Goal: Task Accomplishment & Management: Manage account settings

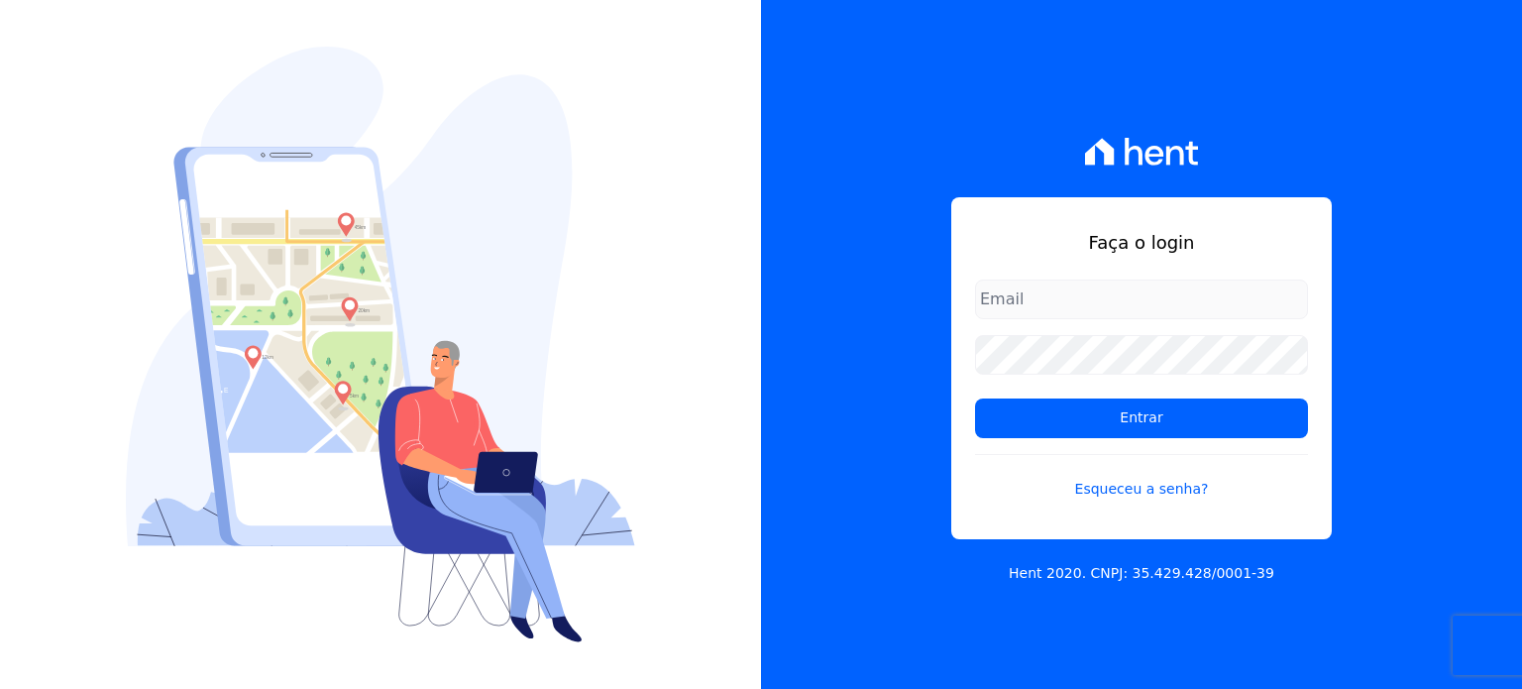
click at [1115, 325] on form "Entrar Esqueceu a senha?" at bounding box center [1141, 402] width 333 height 244
click at [1109, 302] on input "email" at bounding box center [1141, 300] width 333 height 40
type input "[EMAIL_ADDRESS][DOMAIN_NAME]"
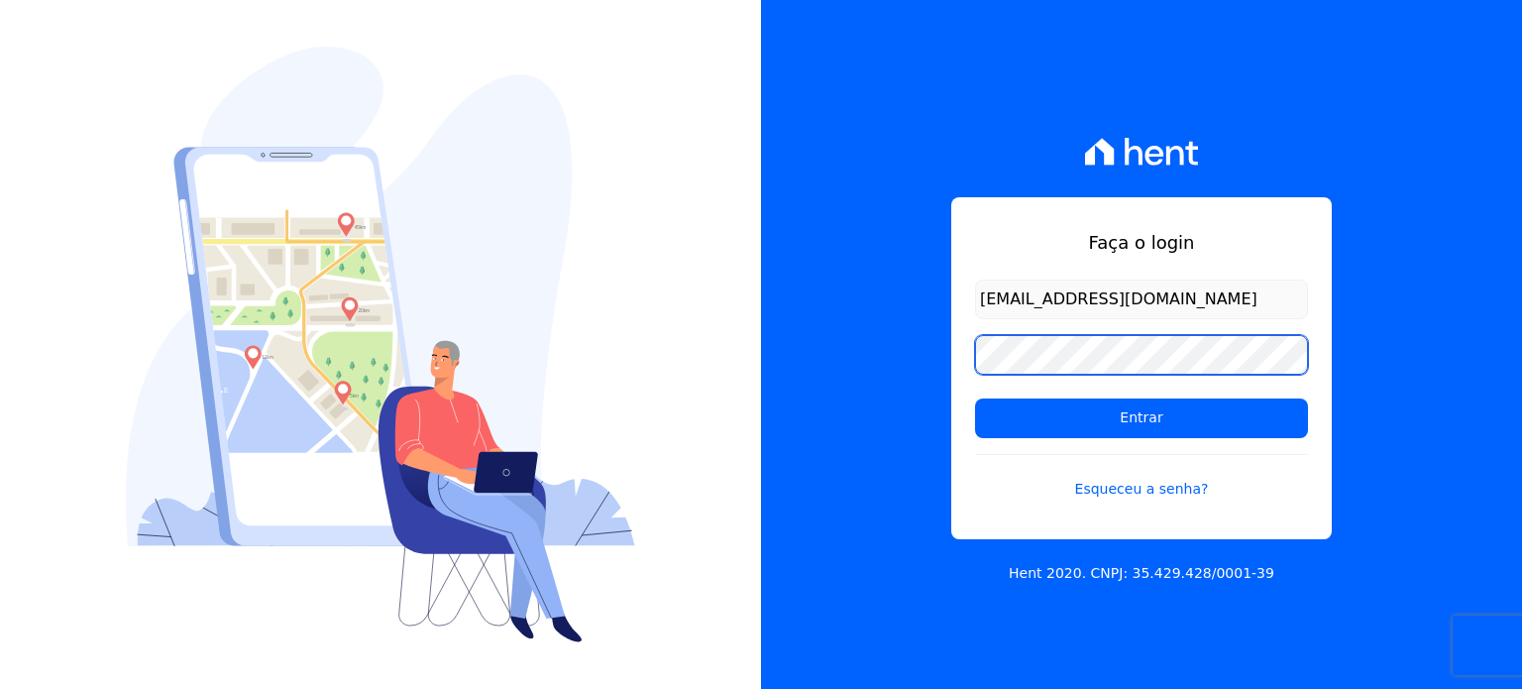
click at [975, 398] on input "Entrar" at bounding box center [1141, 418] width 333 height 40
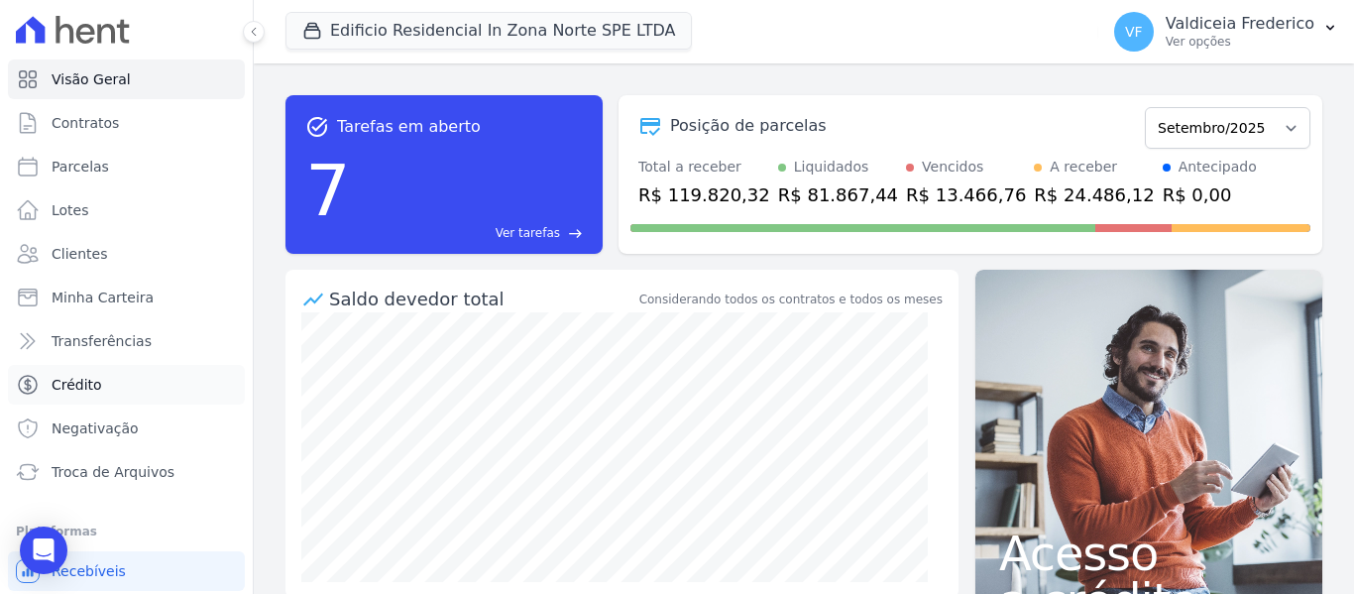
scroll to position [84, 0]
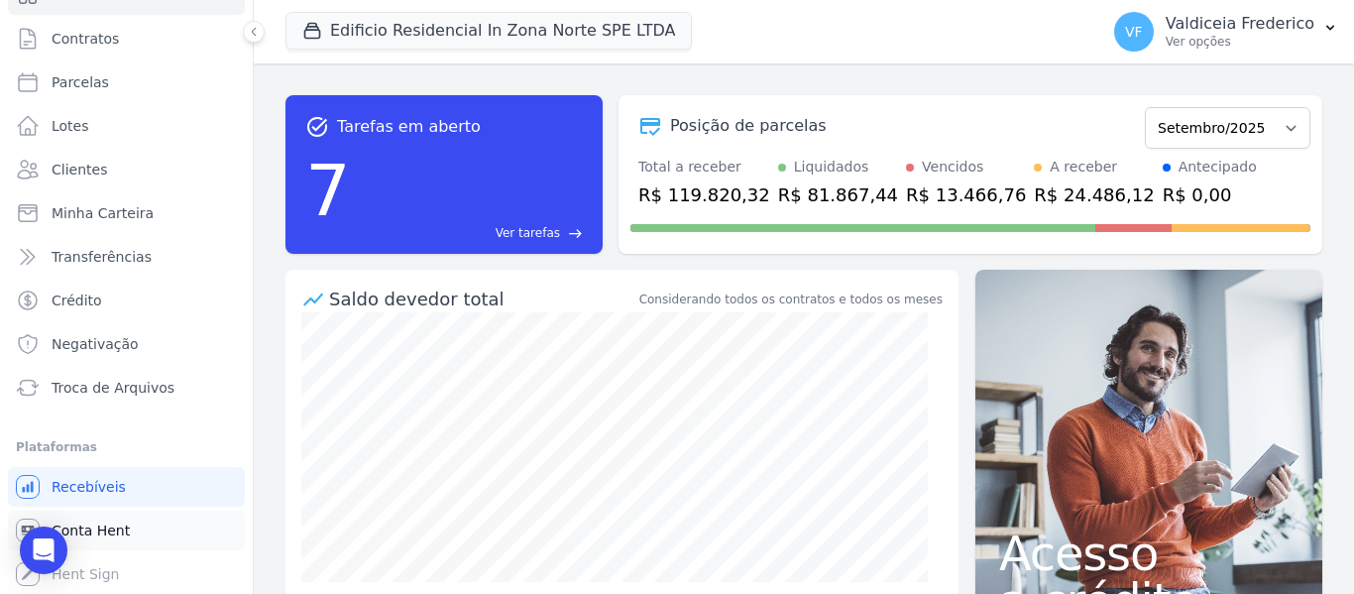
click at [95, 528] on span "Conta Hent" at bounding box center [91, 530] width 78 height 20
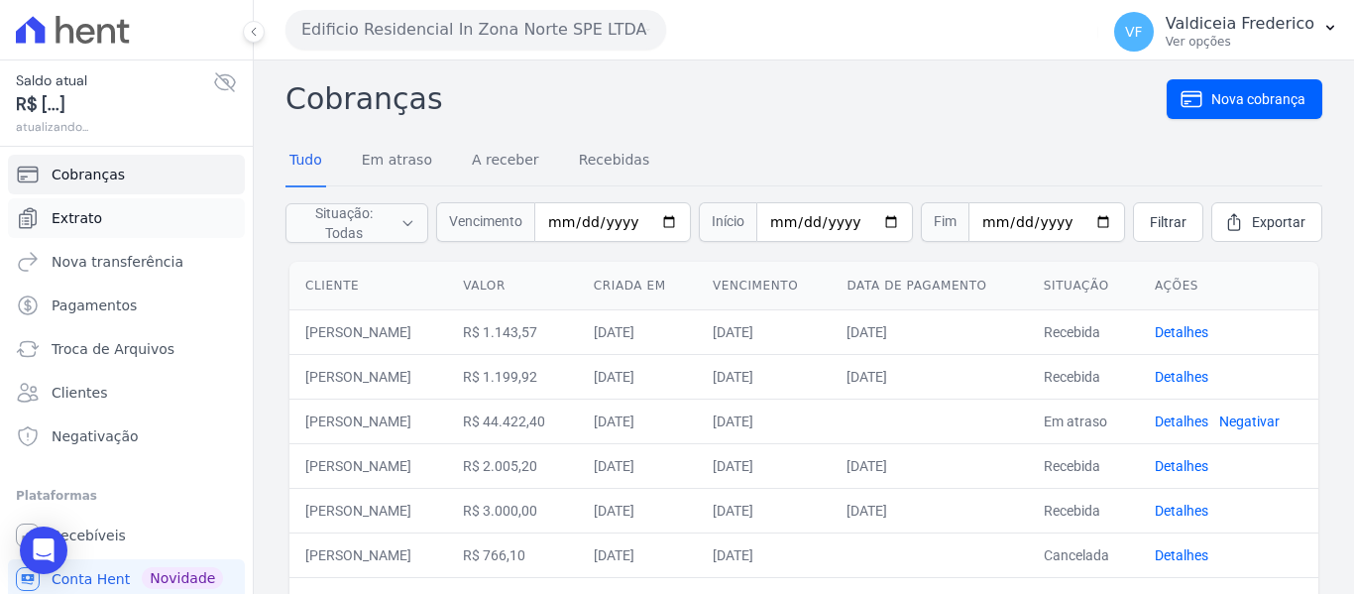
click at [83, 215] on span "Extrato" at bounding box center [77, 218] width 51 height 20
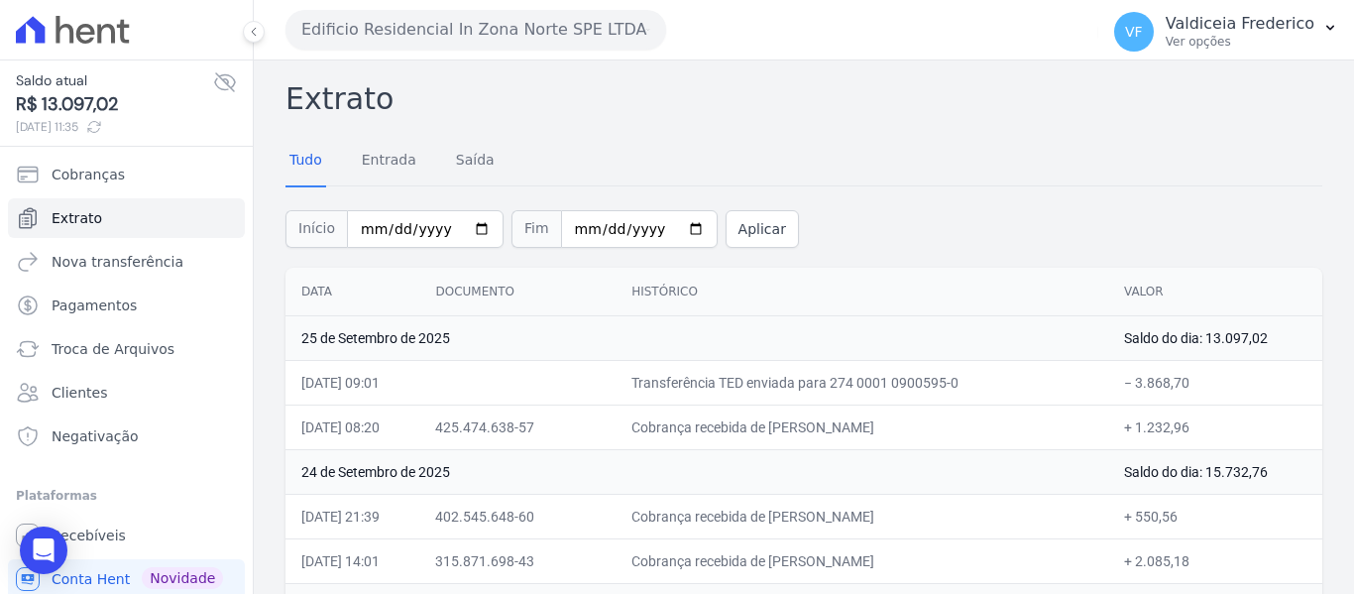
click at [439, 33] on button "Edificio Residencial In Zona Norte SPE LTDA" at bounding box center [475, 30] width 381 height 40
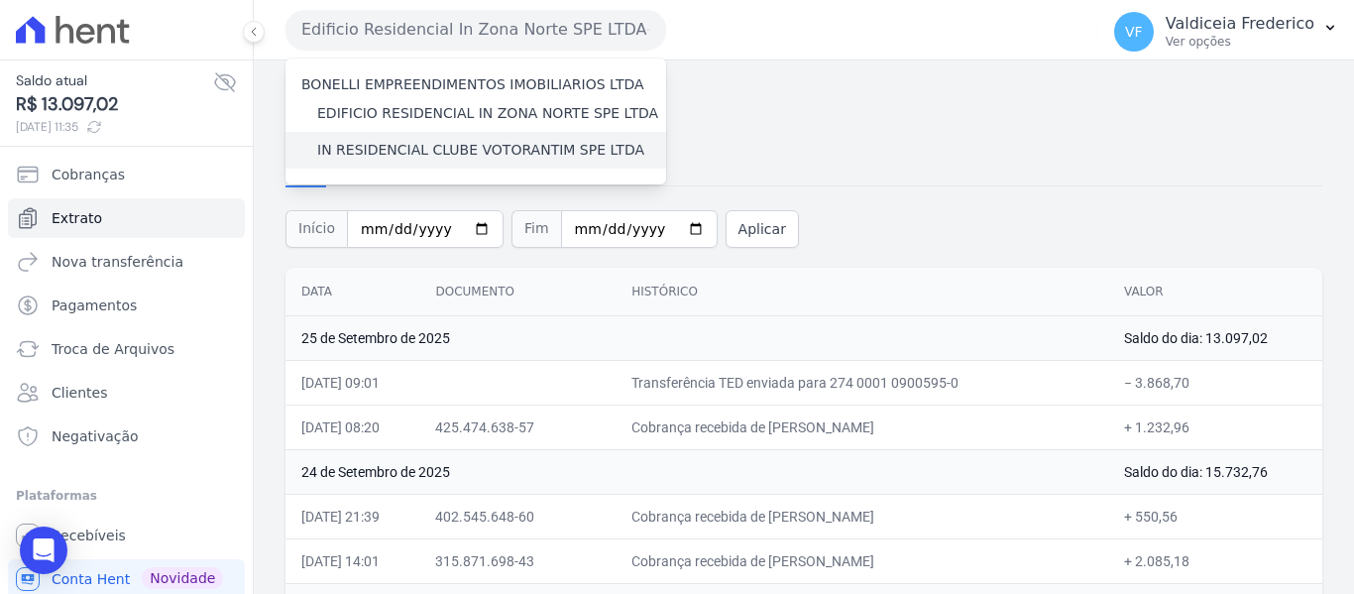
click at [422, 140] on label "IN RESIDENCIAL CLUBE VOTORANTIM SPE LTDA" at bounding box center [480, 150] width 327 height 21
click at [0, 0] on input "IN RESIDENCIAL CLUBE VOTORANTIM SPE LTDA" at bounding box center [0, 0] width 0 height 0
click at [429, 151] on label "IN RESIDENCIAL CLUBE VOTORANTIM SPE LTDA" at bounding box center [480, 150] width 327 height 21
click at [0, 0] on input "IN RESIDENCIAL CLUBE VOTORANTIM SPE LTDA" at bounding box center [0, 0] width 0 height 0
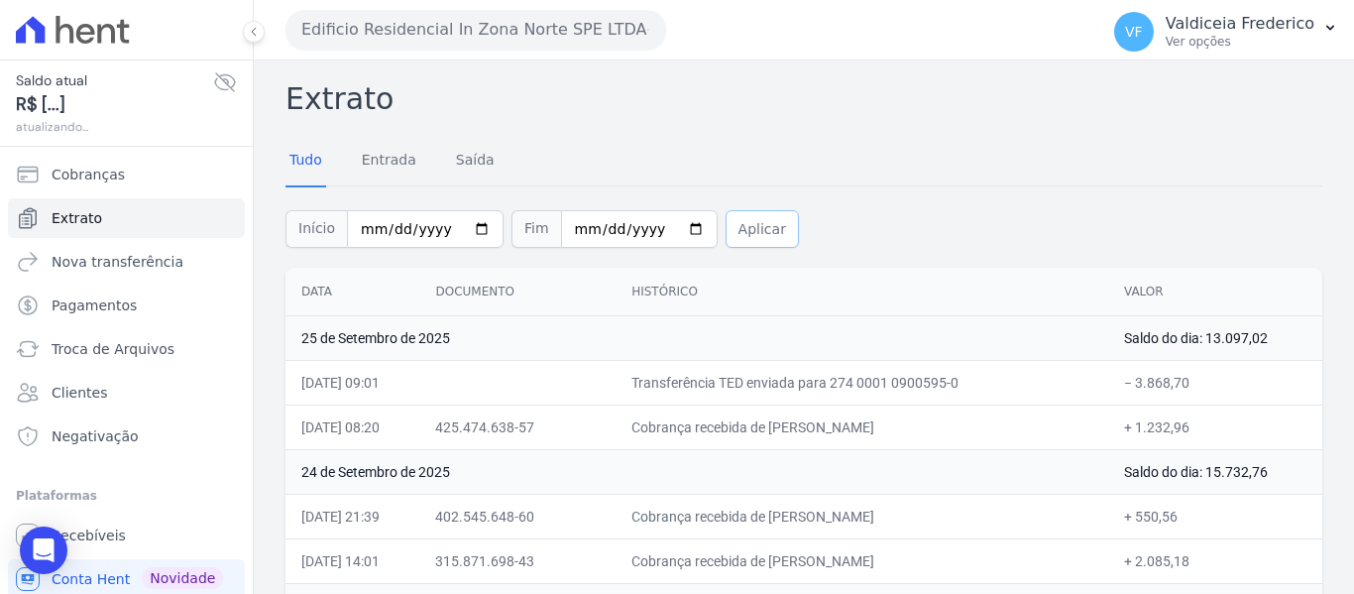
click at [726, 231] on button "Aplicar" at bounding box center [762, 229] width 73 height 38
click at [518, 25] on button "Edificio Residencial In Zona Norte SPE LTDA" at bounding box center [475, 30] width 381 height 40
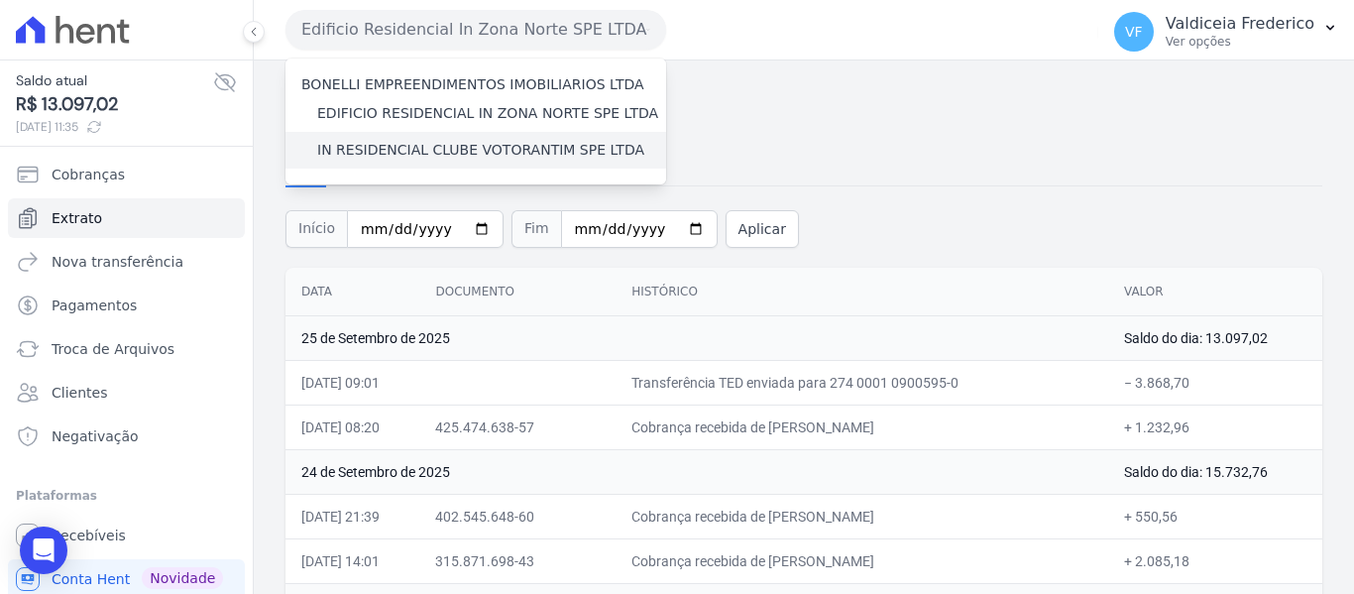
click at [507, 144] on label "IN RESIDENCIAL CLUBE VOTORANTIM SPE LTDA" at bounding box center [480, 150] width 327 height 21
click at [0, 0] on input "IN RESIDENCIAL CLUBE VOTORANTIM SPE LTDA" at bounding box center [0, 0] width 0 height 0
click at [505, 150] on label "IN RESIDENCIAL CLUBE VOTORANTIM SPE LTDA" at bounding box center [480, 150] width 327 height 21
click at [0, 0] on input "IN RESIDENCIAL CLUBE VOTORANTIM SPE LTDA" at bounding box center [0, 0] width 0 height 0
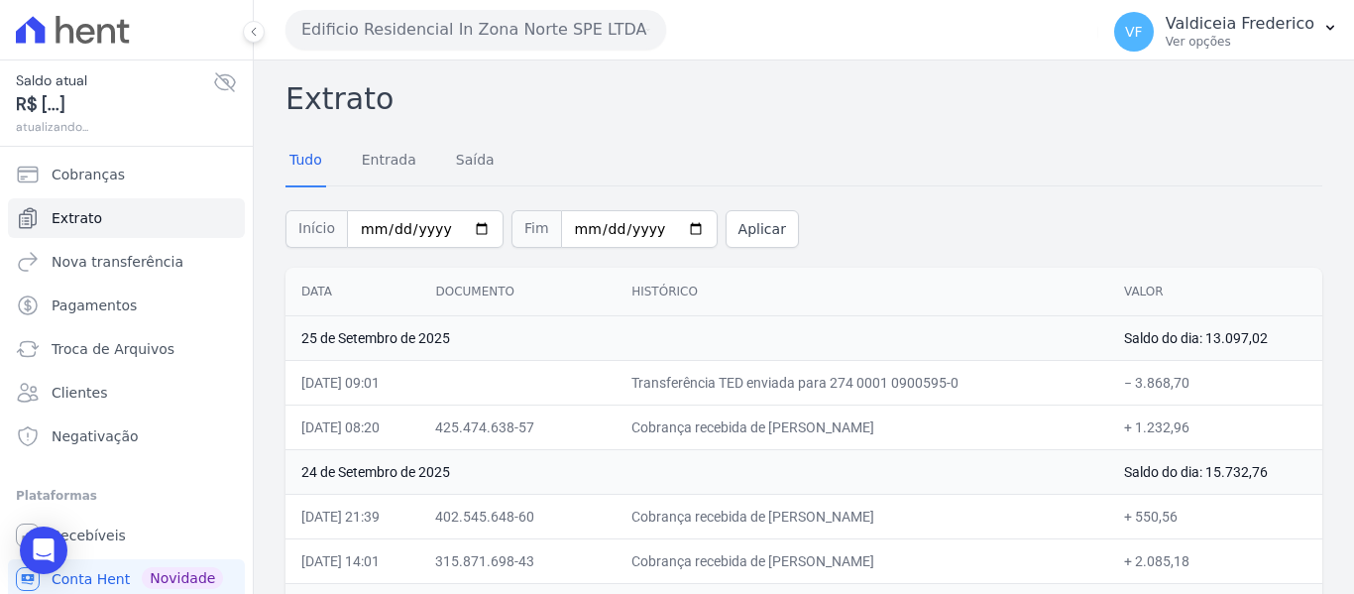
click at [624, 22] on button "Edificio Residencial In Zona Norte SPE LTDA" at bounding box center [475, 30] width 381 height 40
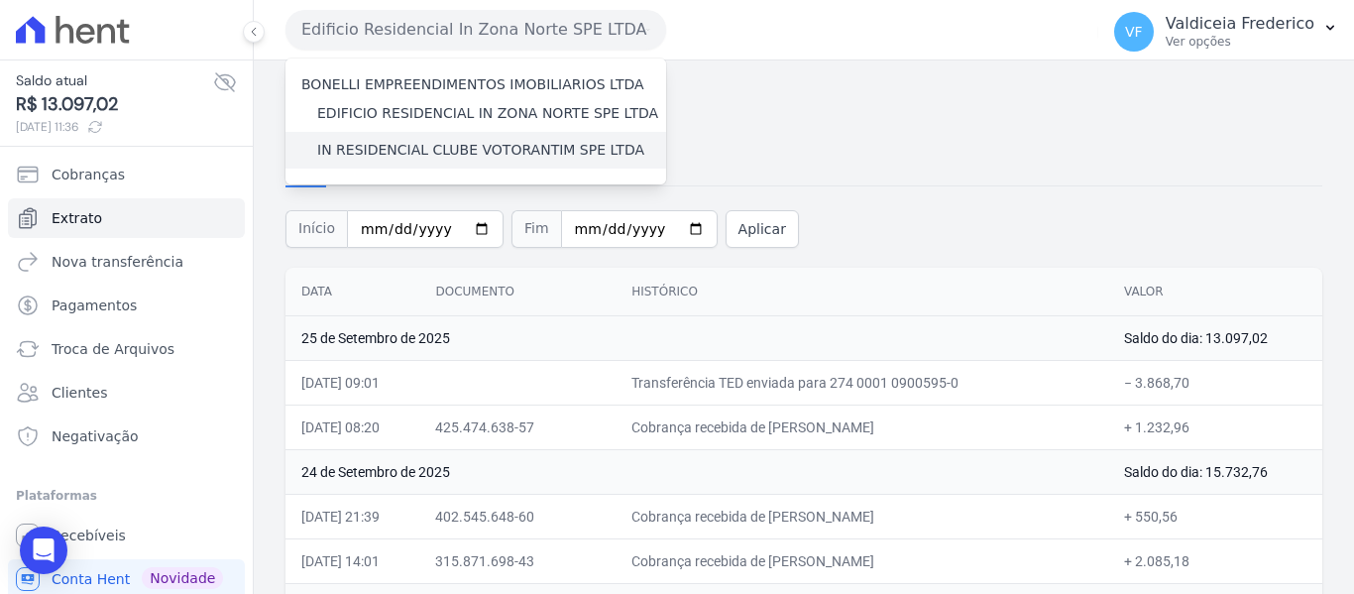
click at [476, 149] on label "IN RESIDENCIAL CLUBE VOTORANTIM SPE LTDA" at bounding box center [480, 150] width 327 height 21
click at [0, 0] on input "IN RESIDENCIAL CLUBE VOTORANTIM SPE LTDA" at bounding box center [0, 0] width 0 height 0
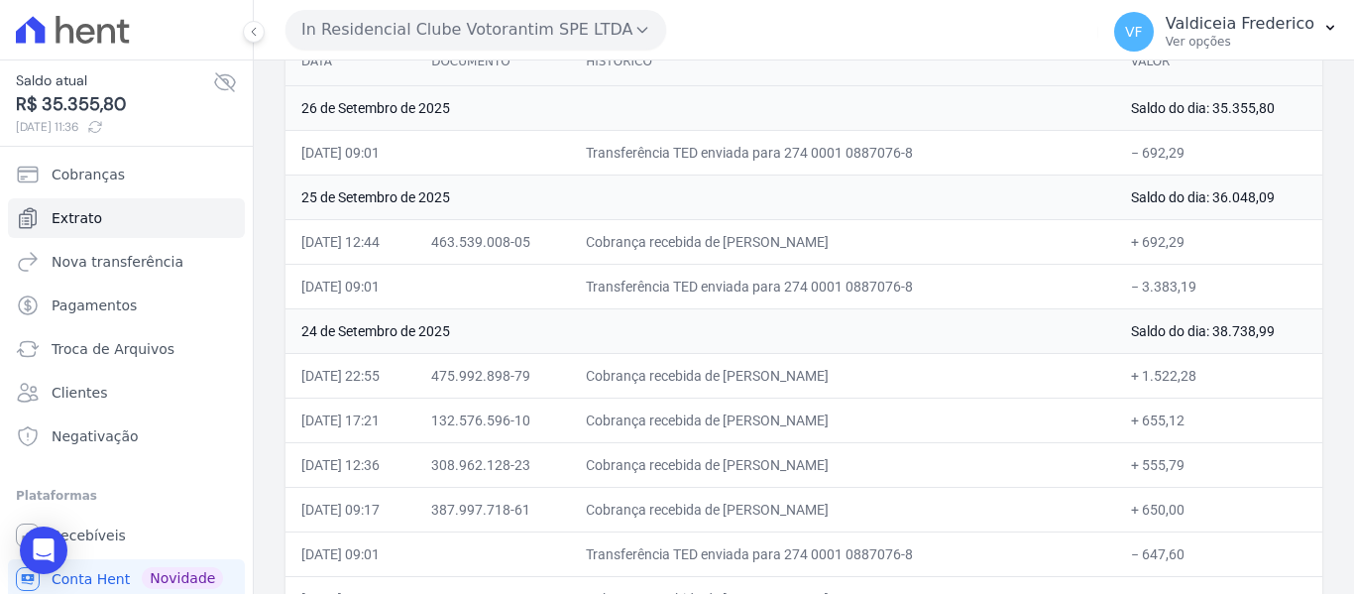
scroll to position [198, 0]
